Goal: Find specific page/section: Find specific page/section

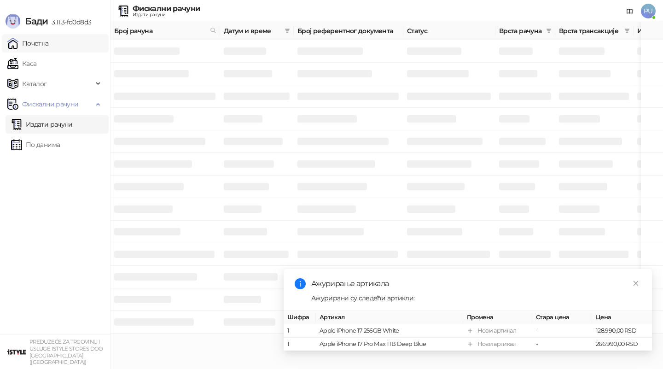
click at [49, 43] on link "Почетна" at bounding box center [27, 43] width 41 height 18
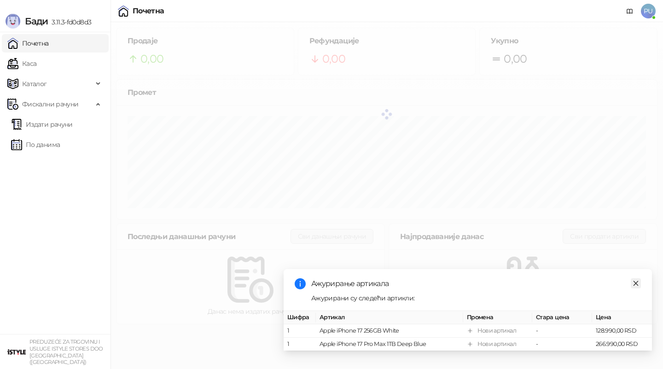
click at [639, 280] on link "Close" at bounding box center [636, 283] width 10 height 10
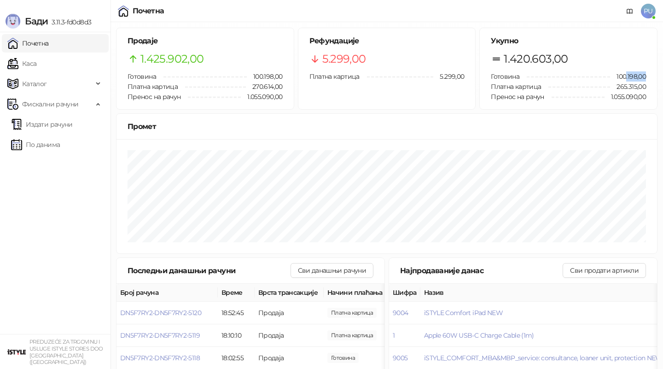
drag, startPoint x: 626, startPoint y: 76, endPoint x: 648, endPoint y: 77, distance: 22.2
click at [648, 77] on div "100.198,00" at bounding box center [590, 76] width 127 height 10
drag, startPoint x: 647, startPoint y: 77, endPoint x: 611, endPoint y: 70, distance: 37.0
click at [611, 70] on div "Укупно 1.420.603,00 Готовина 100.198,00 Платна картица 265.315,00 Пренос на рач…" at bounding box center [568, 68] width 177 height 81
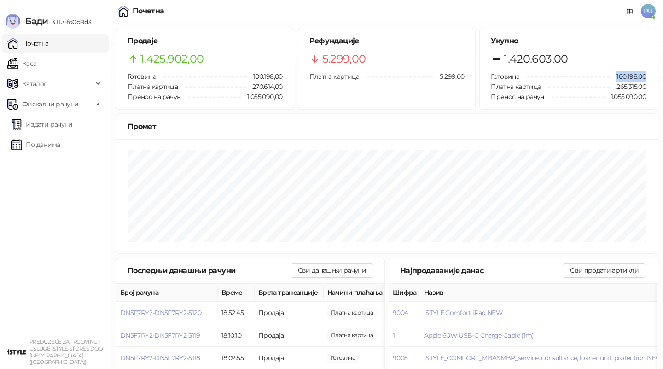
click at [611, 70] on div "Укупно 1.420.603,00 Готовина 100.198,00 Платна картица 265.315,00 Пренос на рач…" at bounding box center [568, 68] width 177 height 81
